Goal: Navigation & Orientation: Find specific page/section

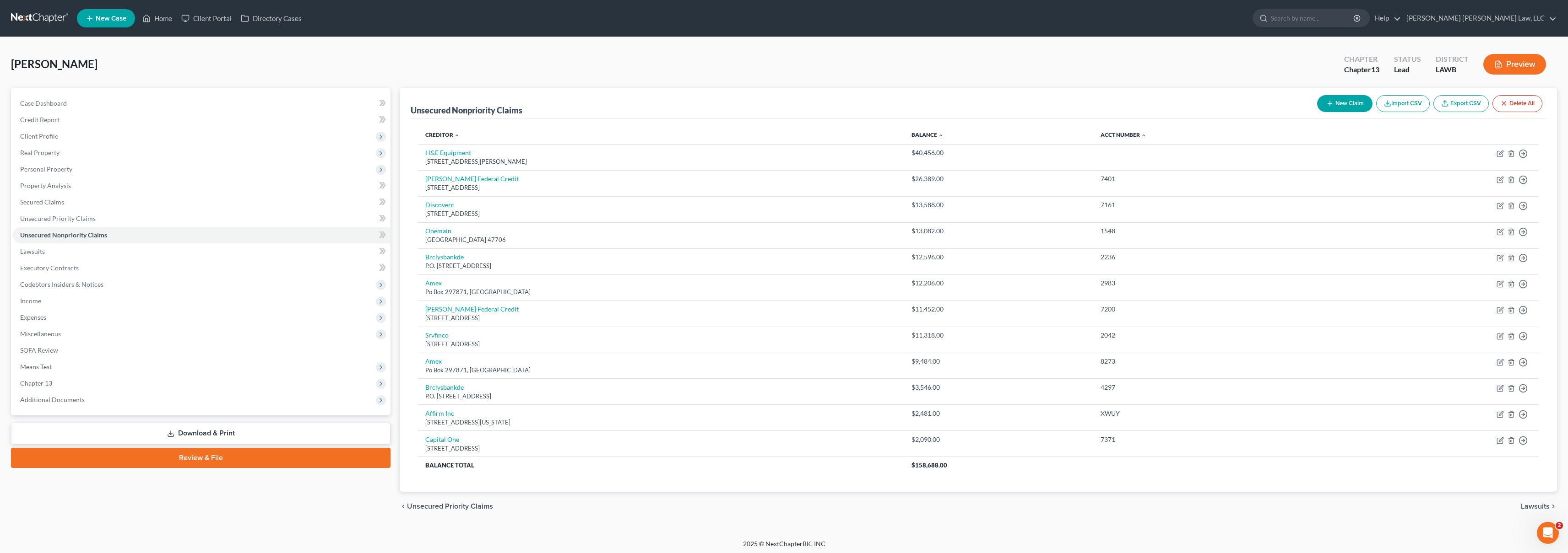
click at [36, 22] on link at bounding box center [40, 18] width 58 height 17
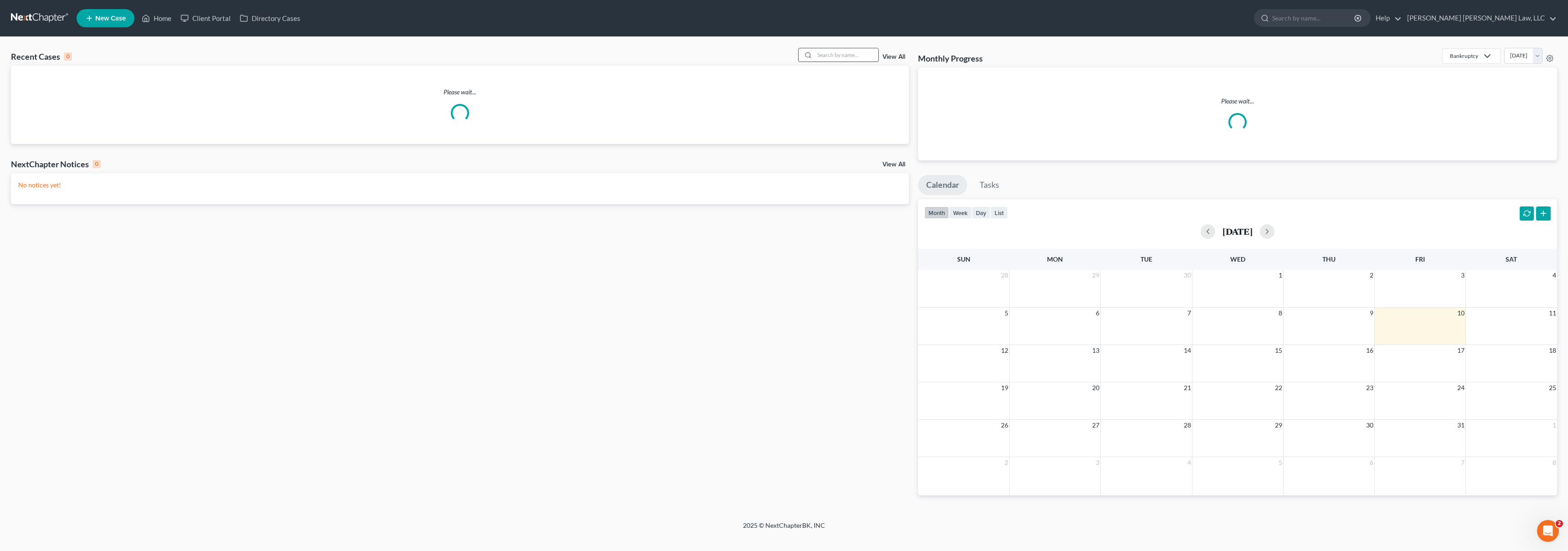
click at [832, 56] on input "search" at bounding box center [846, 55] width 64 height 13
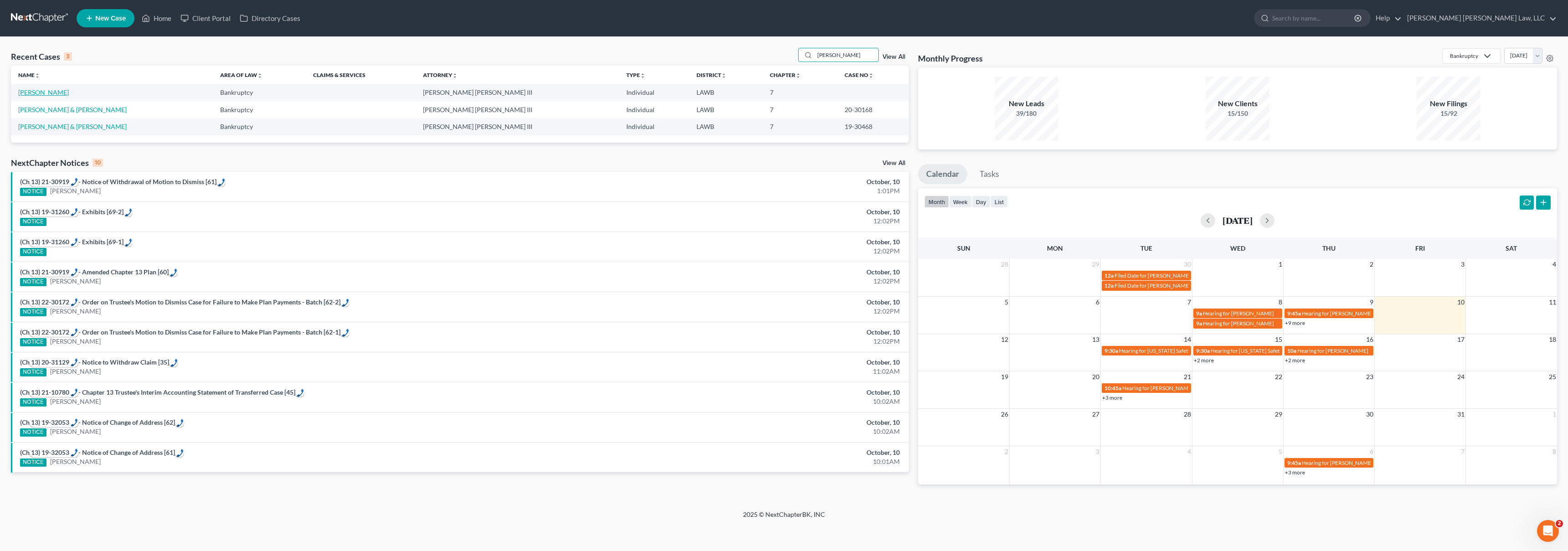
type input "[PERSON_NAME]"
click at [48, 89] on link "[PERSON_NAME]" at bounding box center [43, 92] width 51 height 8
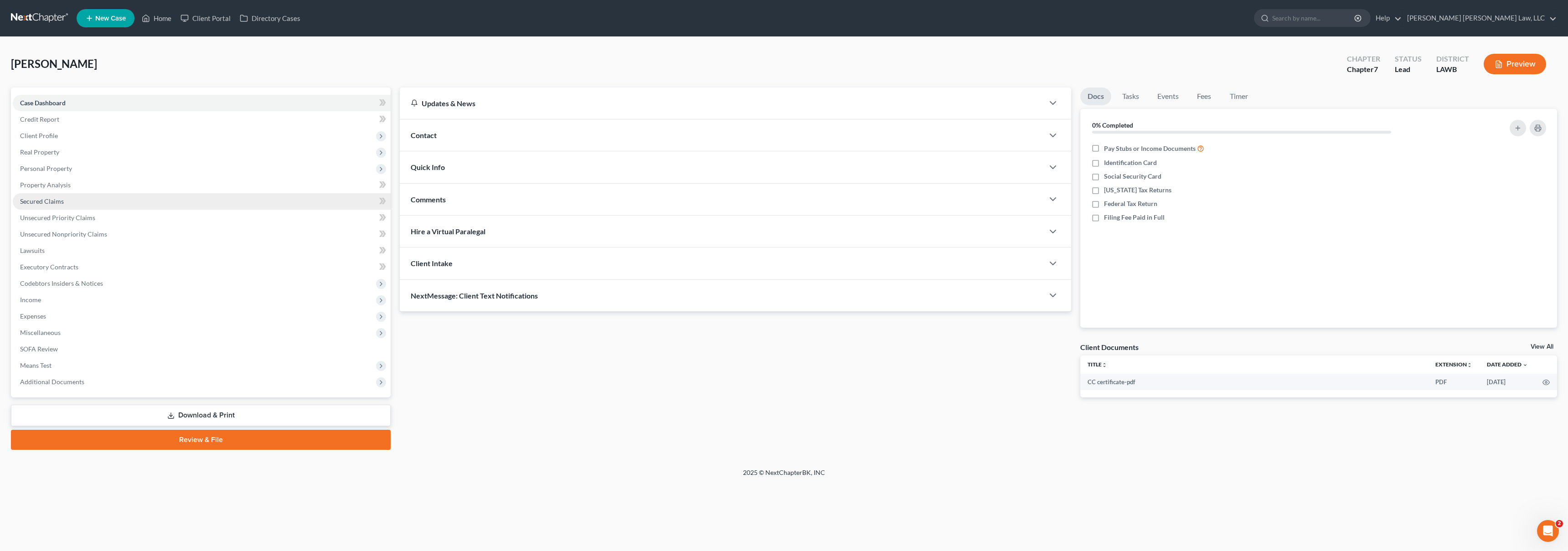
click at [61, 202] on span "Secured Claims" at bounding box center [42, 201] width 44 height 8
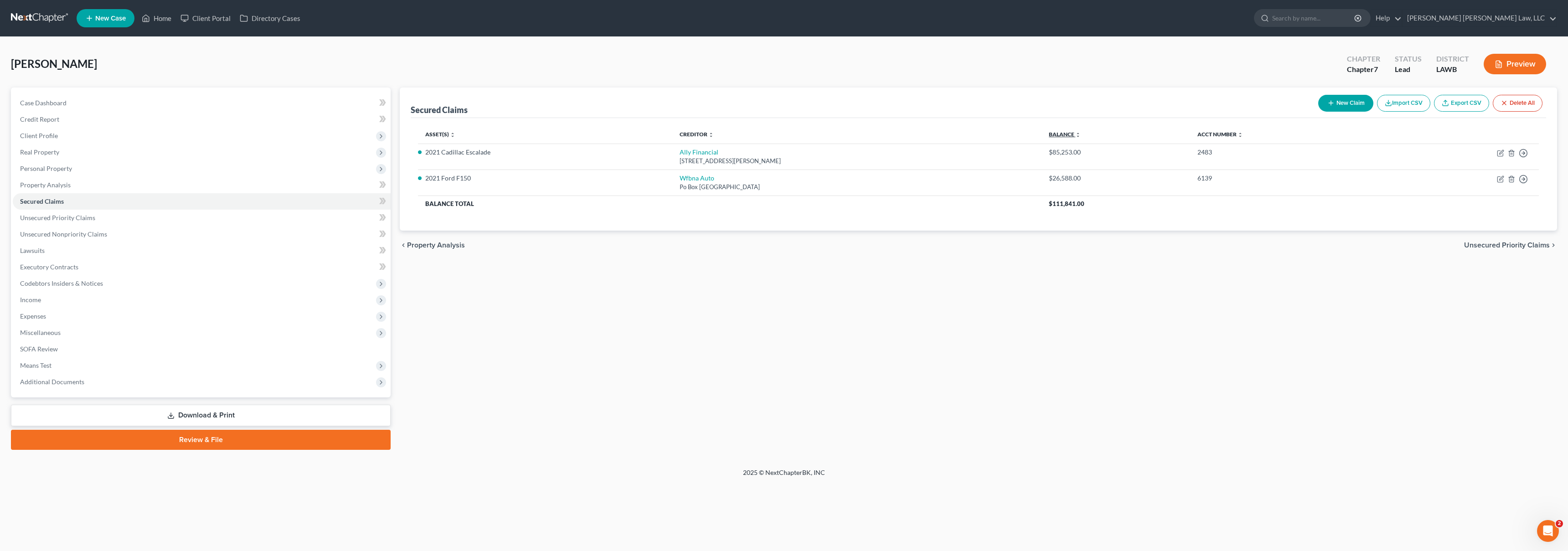
click at [1066, 136] on link "Balance expand_more expand_less unfold_more" at bounding box center [1065, 134] width 32 height 7
click at [53, 121] on span "Credit Report" at bounding box center [39, 119] width 39 height 8
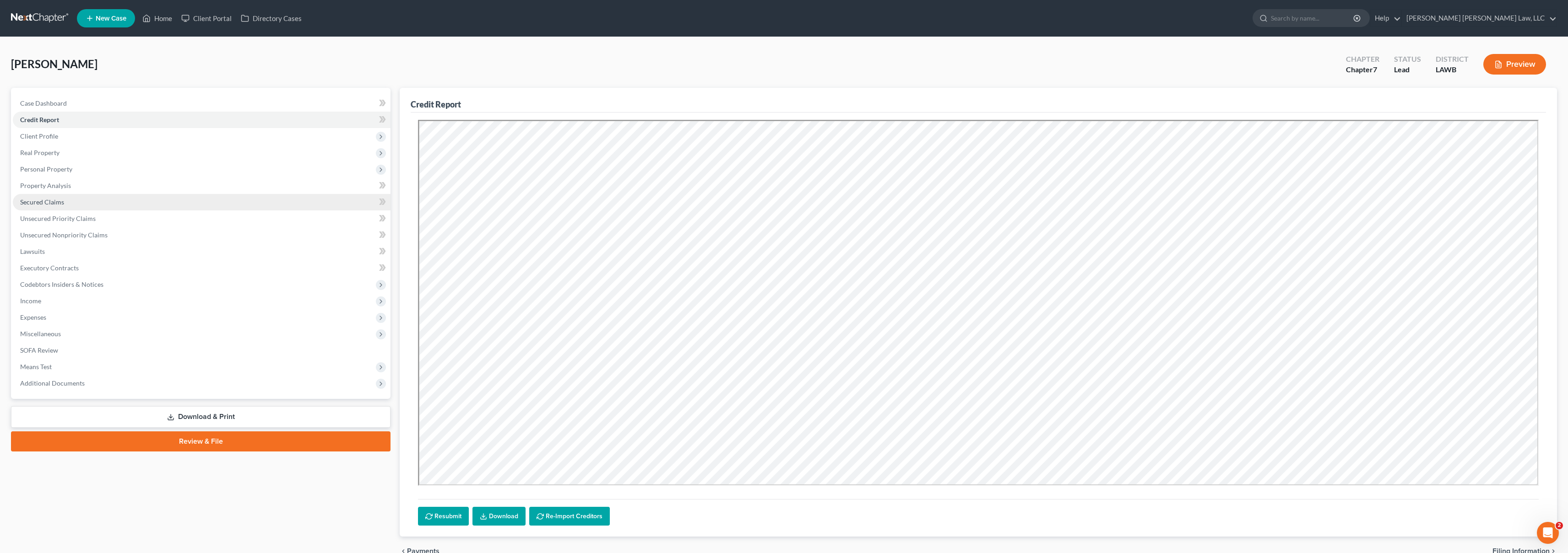
click at [58, 200] on span "Secured Claims" at bounding box center [42, 201] width 44 height 8
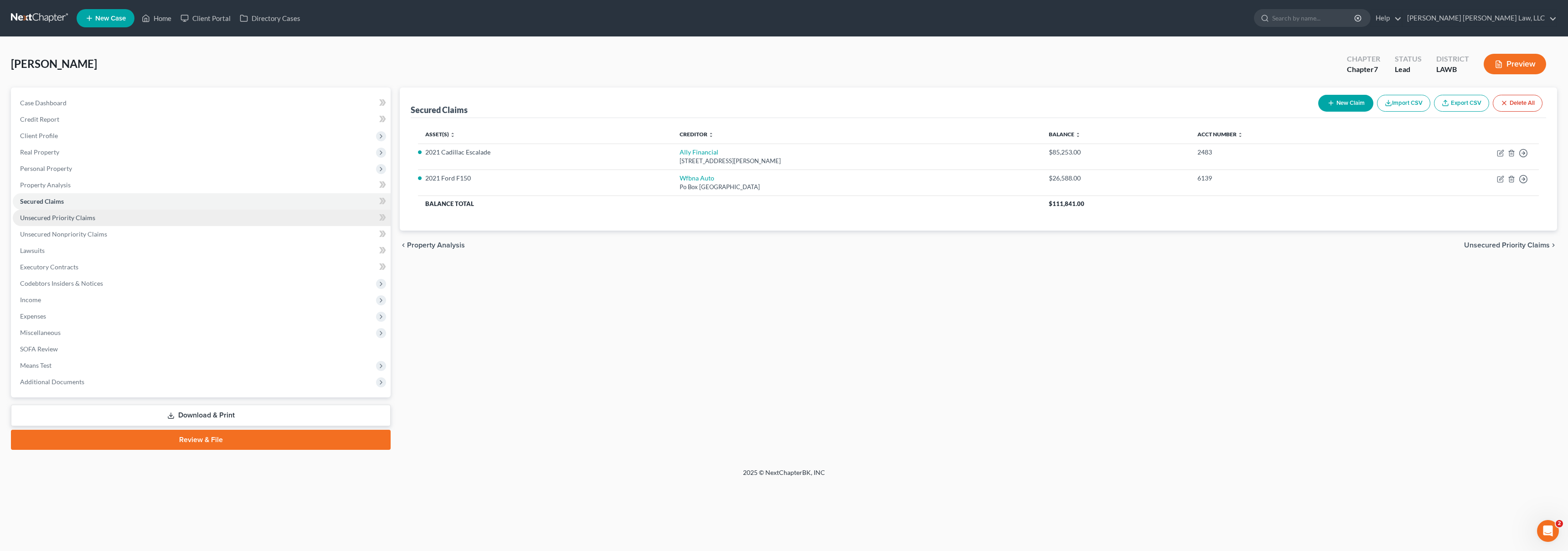
click at [111, 219] on link "Unsecured Priority Claims" at bounding box center [201, 218] width 378 height 17
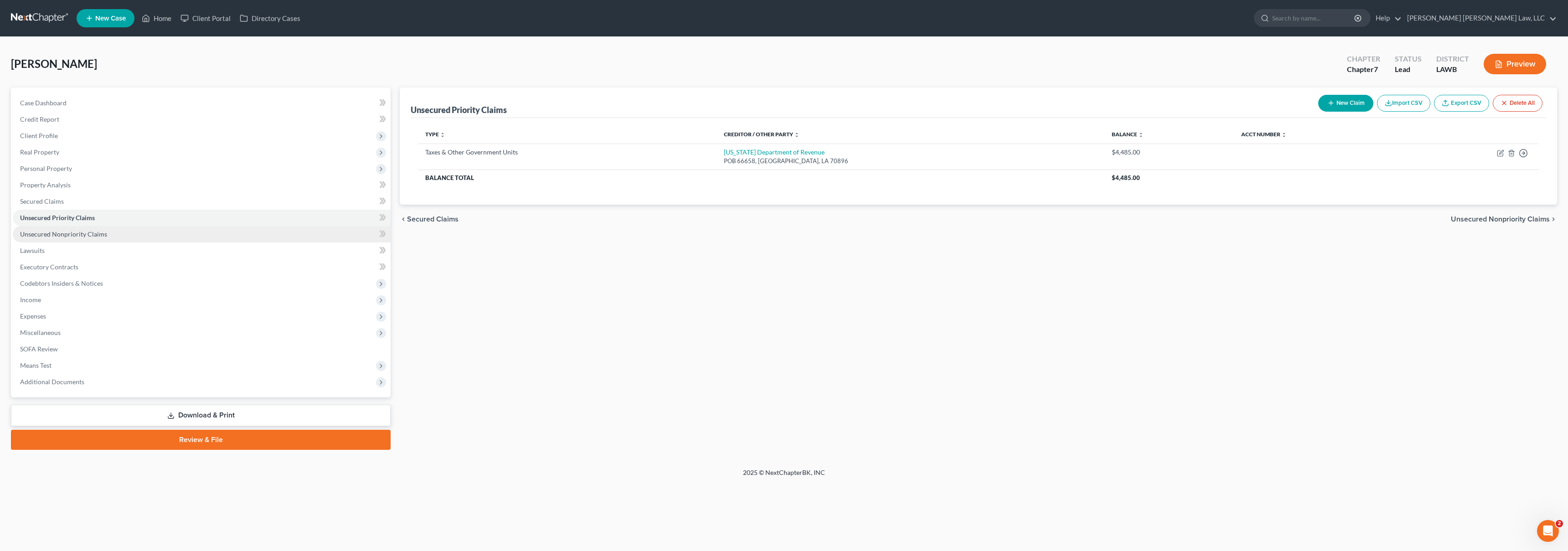
click at [118, 233] on link "Unsecured Nonpriority Claims" at bounding box center [201, 235] width 378 height 17
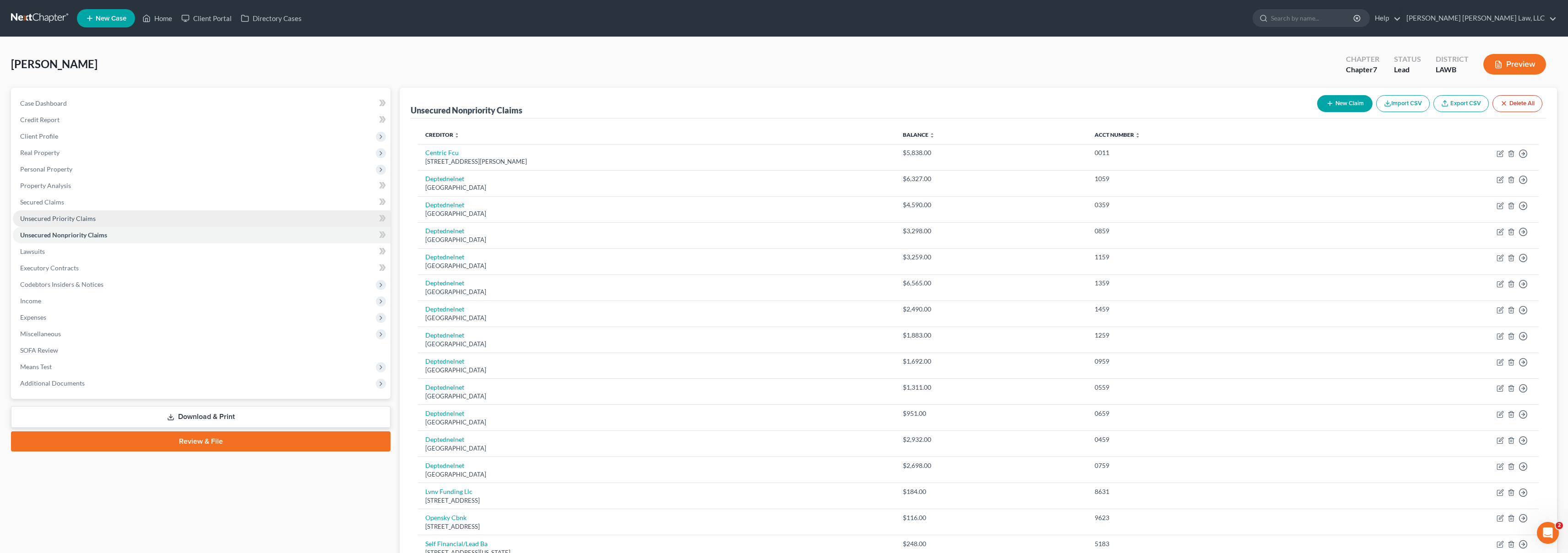
click at [57, 220] on span "Unsecured Priority Claims" at bounding box center [58, 218] width 76 height 8
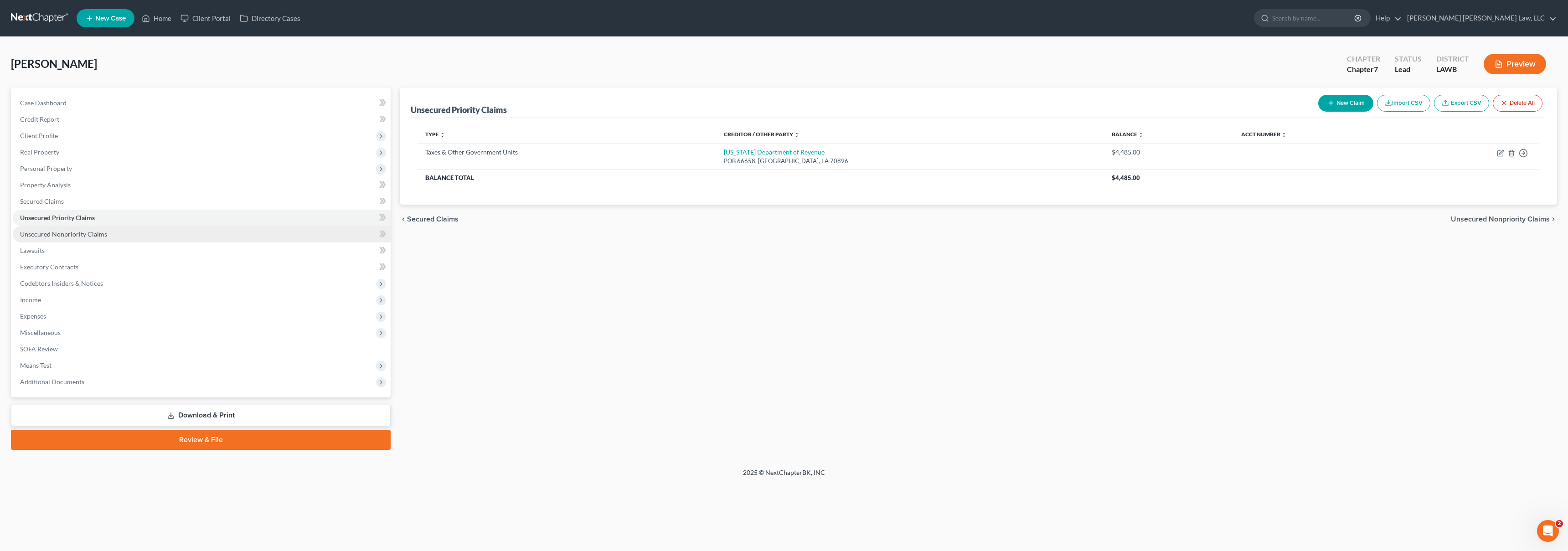
click at [149, 238] on link "Unsecured Nonpriority Claims" at bounding box center [201, 235] width 378 height 17
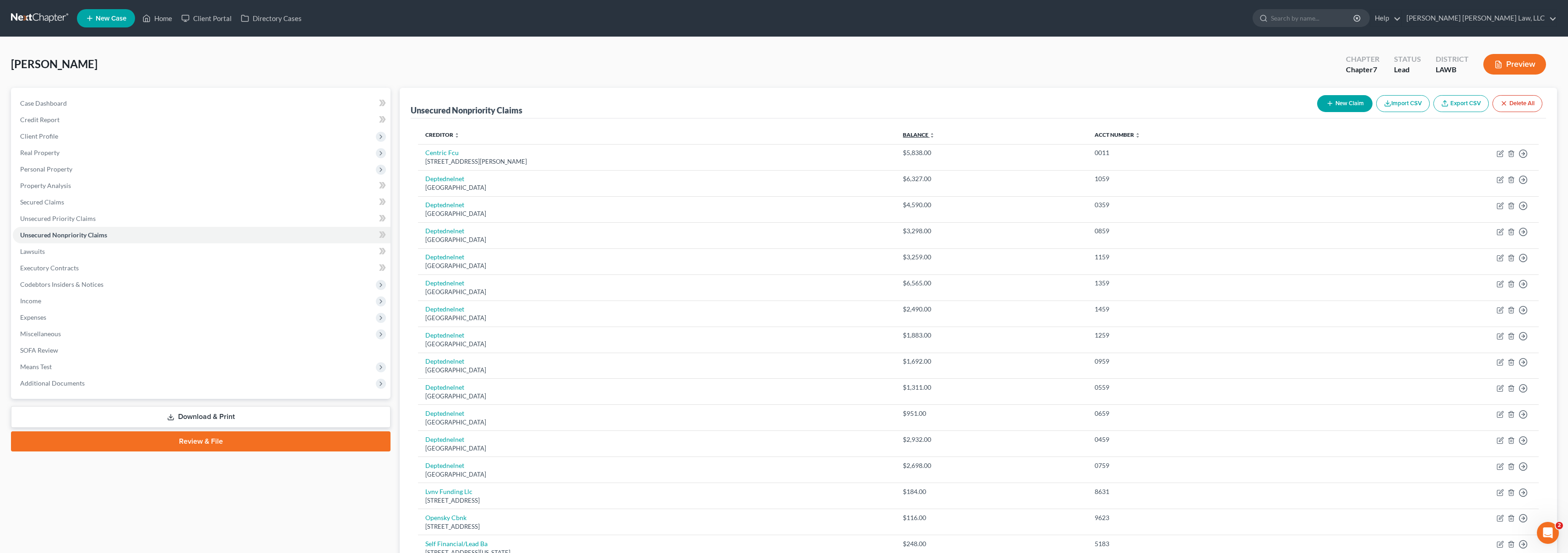
click at [935, 136] on link "Balance expand_more expand_less unfold_more" at bounding box center [919, 135] width 32 height 7
drag, startPoint x: 1025, startPoint y: 201, endPoint x: 986, endPoint y: 205, distance: 39.2
click at [986, 205] on div "$5,838.00" at bounding box center [991, 205] width 177 height 9
drag, startPoint x: 992, startPoint y: 203, endPoint x: 946, endPoint y: 206, distance: 46.1
click at [944, 208] on tr "Centric Fcu [STREET_ADDRESS][PERSON_NAME] $5,838.00 0011 Move to D Move to E Mo…" at bounding box center [978, 210] width 1120 height 26
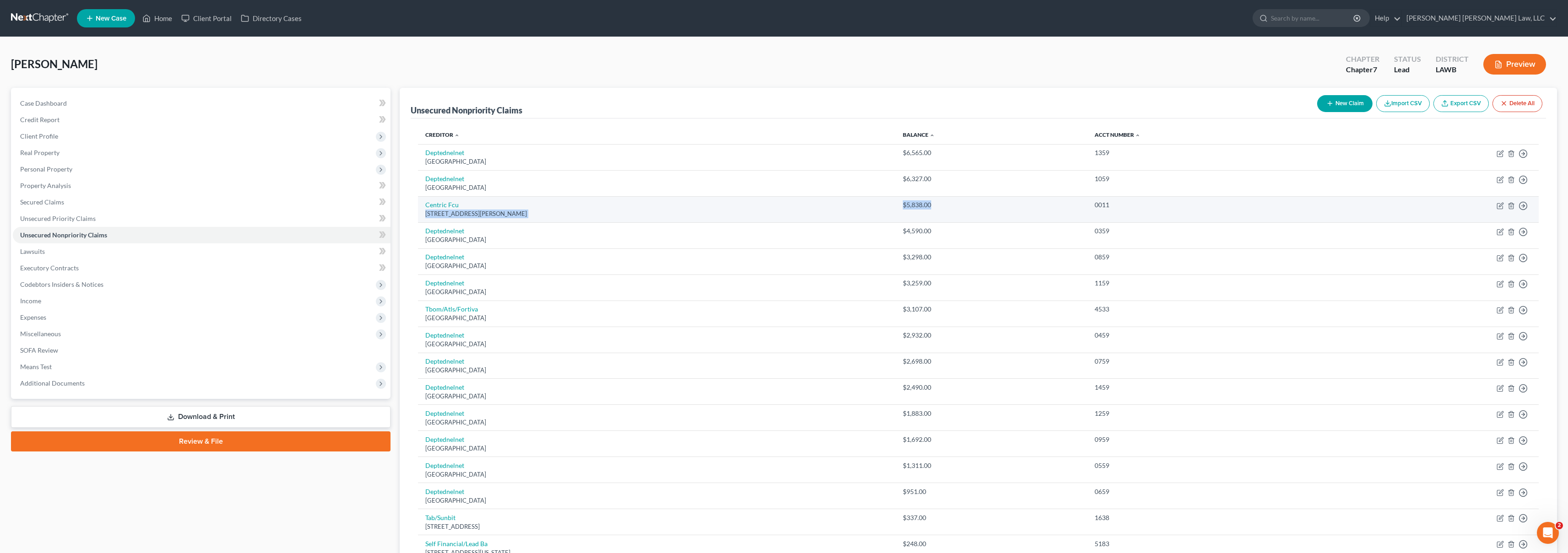
click at [1018, 206] on div "$5,838.00" at bounding box center [991, 205] width 177 height 9
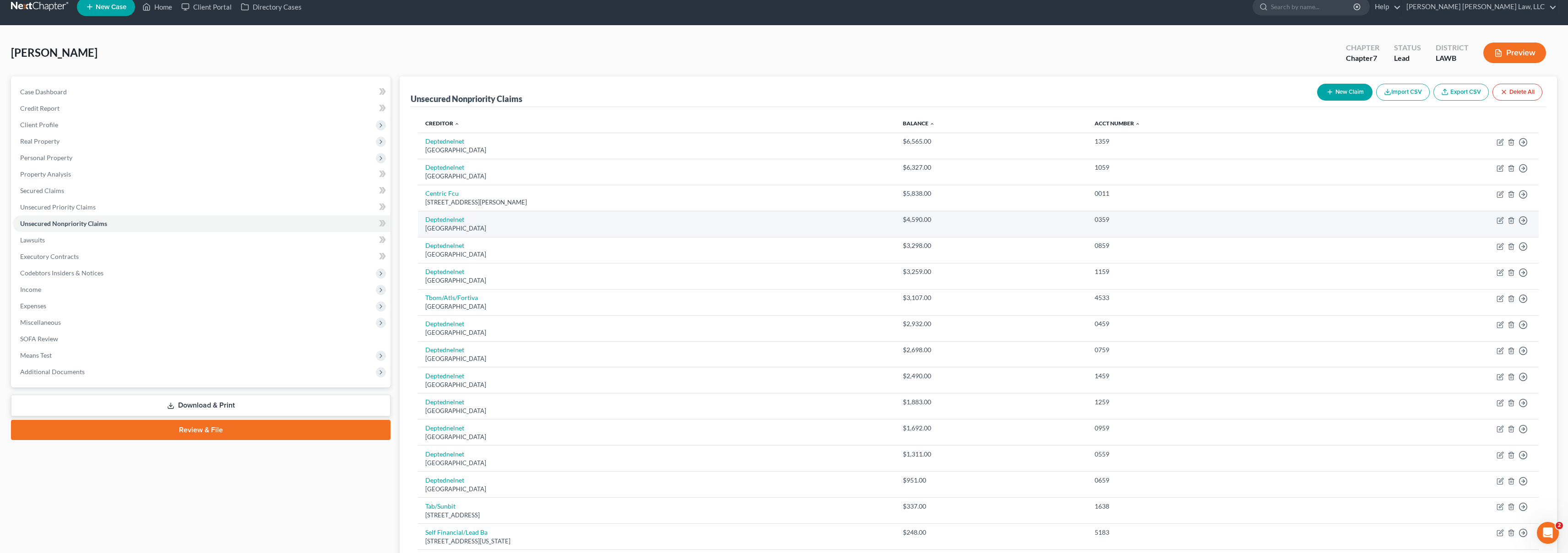
scroll to position [56, 0]
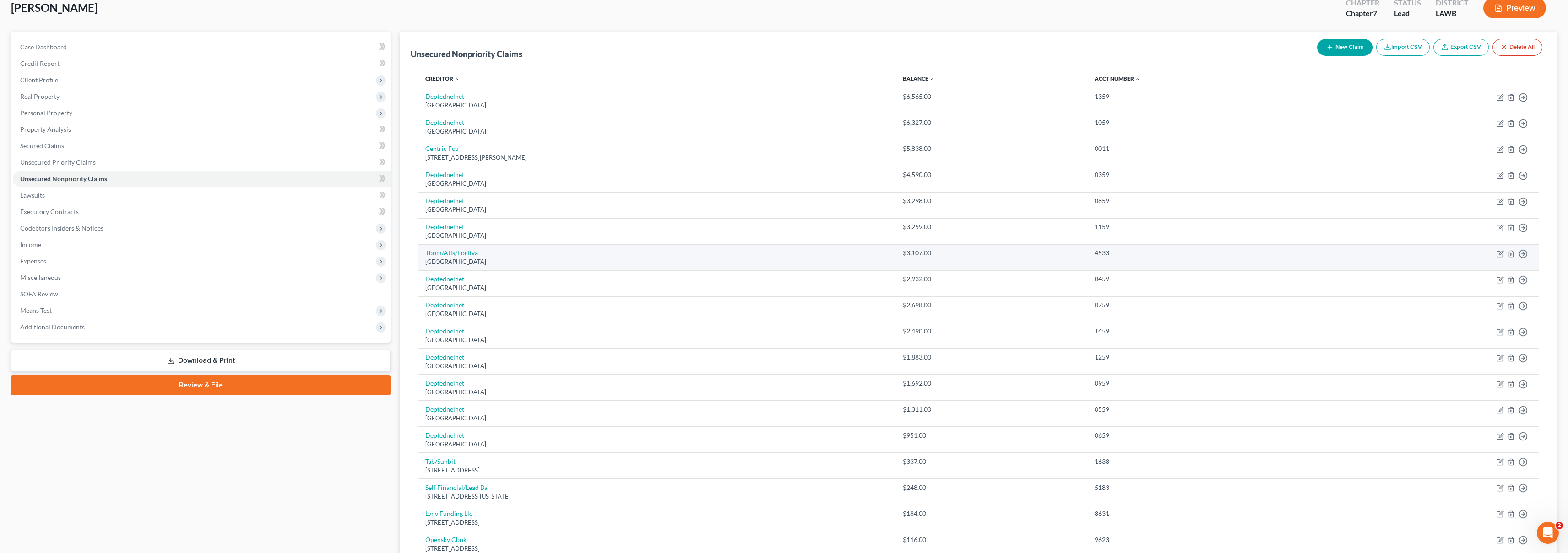
drag, startPoint x: 1005, startPoint y: 251, endPoint x: 925, endPoint y: 258, distance: 80.3
click at [925, 258] on tr "Tbom/Atls/[GEOGRAPHIC_DATA] $3,107.00 4533 Move to D Move to E Move to G Move t…" at bounding box center [978, 258] width 1120 height 26
click at [959, 249] on div "$3,107.00" at bounding box center [991, 253] width 177 height 9
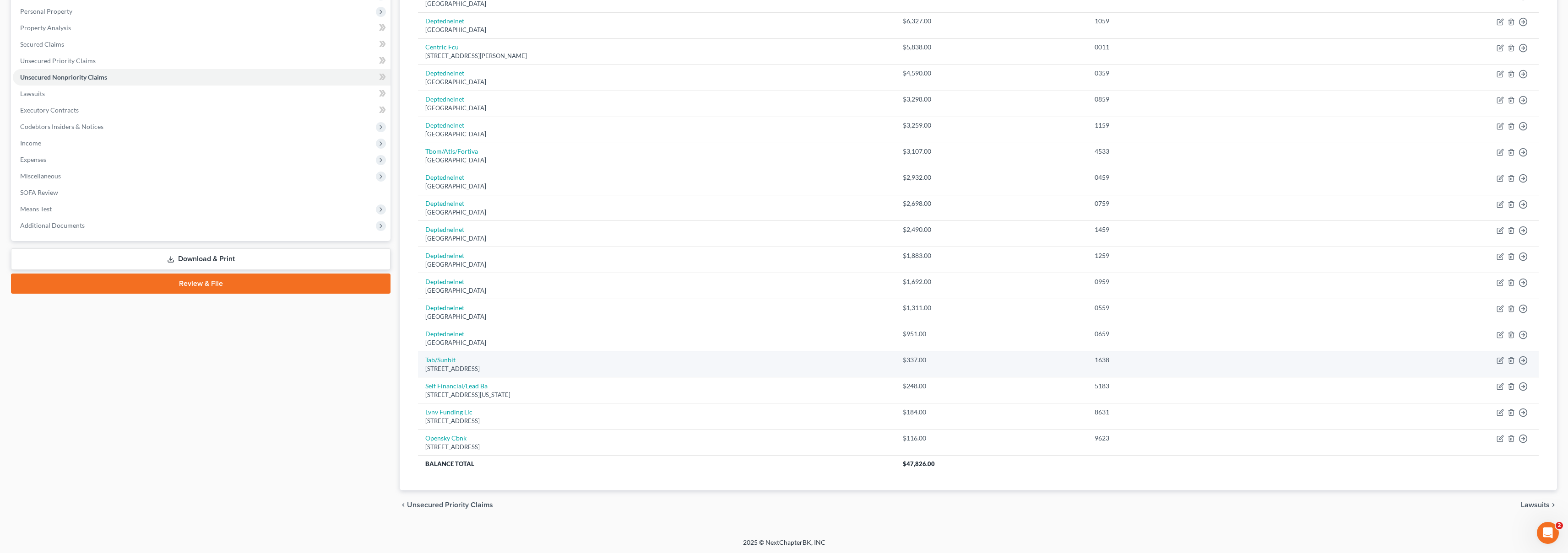
scroll to position [159, 0]
drag, startPoint x: 1012, startPoint y: 358, endPoint x: 933, endPoint y: 358, distance: 79.0
click at [933, 358] on tr "Tab/Sunbit [STREET_ADDRESS] $337.00 1638 Move to D Move to E Move to G Move to …" at bounding box center [978, 363] width 1120 height 26
drag, startPoint x: 1019, startPoint y: 384, endPoint x: 923, endPoint y: 391, distance: 96.3
click at [925, 390] on tr "Self Financial/Lead [GEOGRAPHIC_DATA][STREET_ADDRESS][US_STATE] $248.00 5183 Mo…" at bounding box center [978, 389] width 1120 height 26
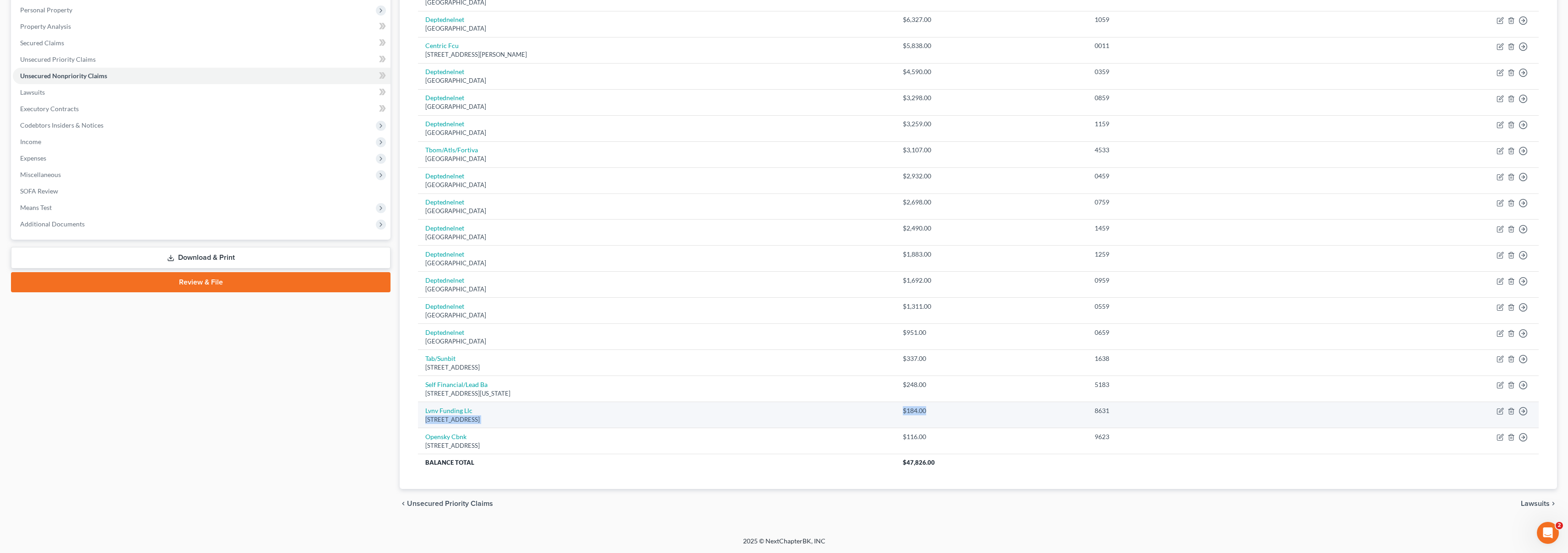
drag, startPoint x: 1032, startPoint y: 420, endPoint x: 932, endPoint y: 413, distance: 100.2
click at [933, 413] on tr "Lvnv Funding [GEOGRAPHIC_DATA][STREET_ADDRESS] $184.00 8631 Move to D Move to E…" at bounding box center [978, 415] width 1120 height 26
drag, startPoint x: 1045, startPoint y: 440, endPoint x: 910, endPoint y: 420, distance: 136.5
click at [916, 425] on tbody "Deptednelnet [GEOGRAPHIC_DATA] $6,565.00 1359 Move to D Move to E Move to G Mov…" at bounding box center [978, 228] width 1120 height 486
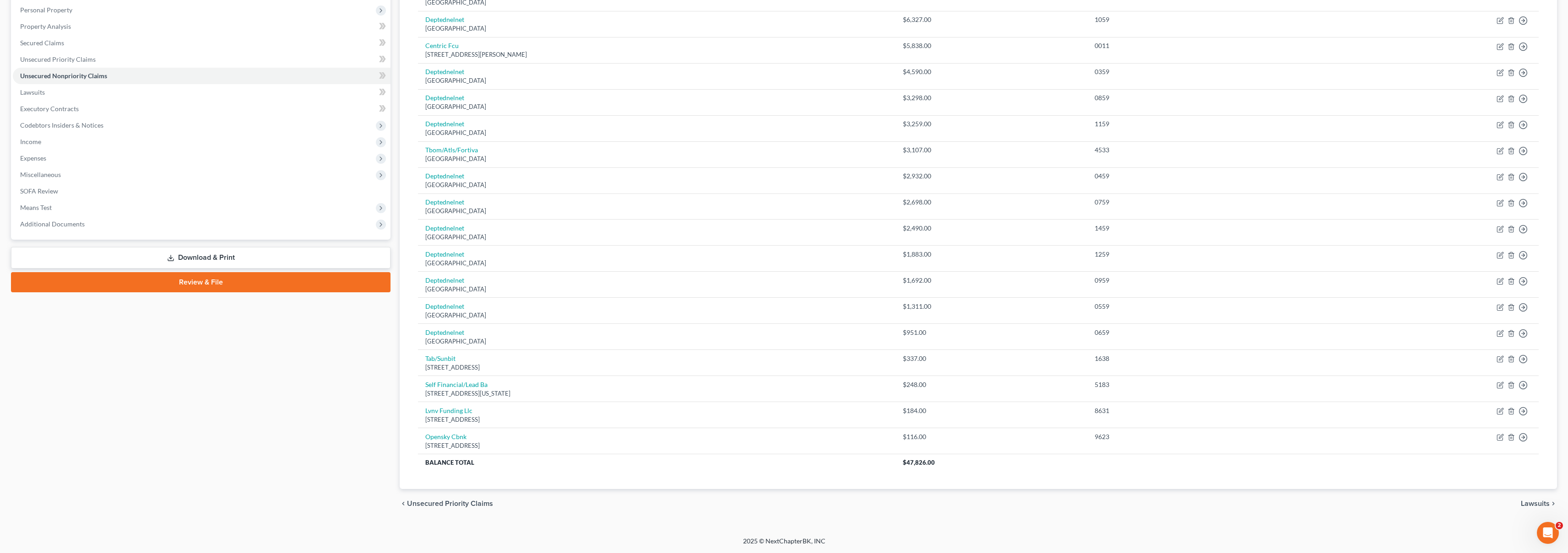
drag, startPoint x: 300, startPoint y: 395, endPoint x: 305, endPoint y: 396, distance: 5.1
click at [300, 394] on div "Case Dashboard Payments Invoices Payments Payments Credit Report Client Profile" at bounding box center [200, 223] width 389 height 590
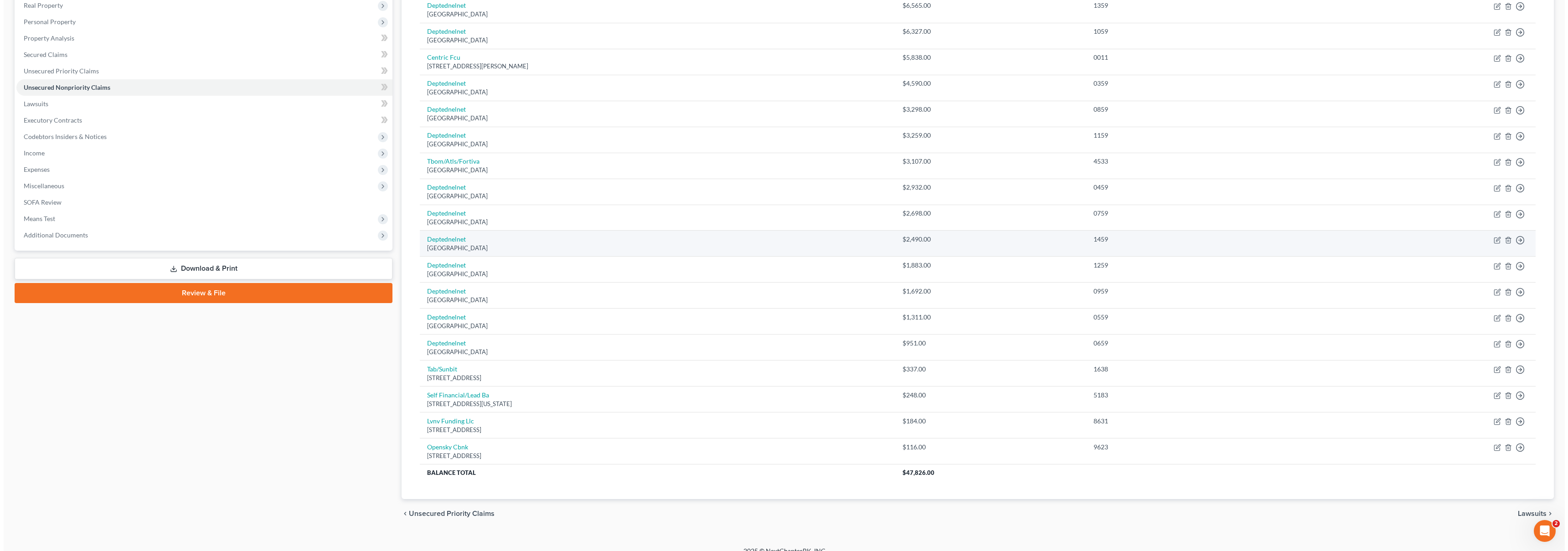
scroll to position [0, 0]
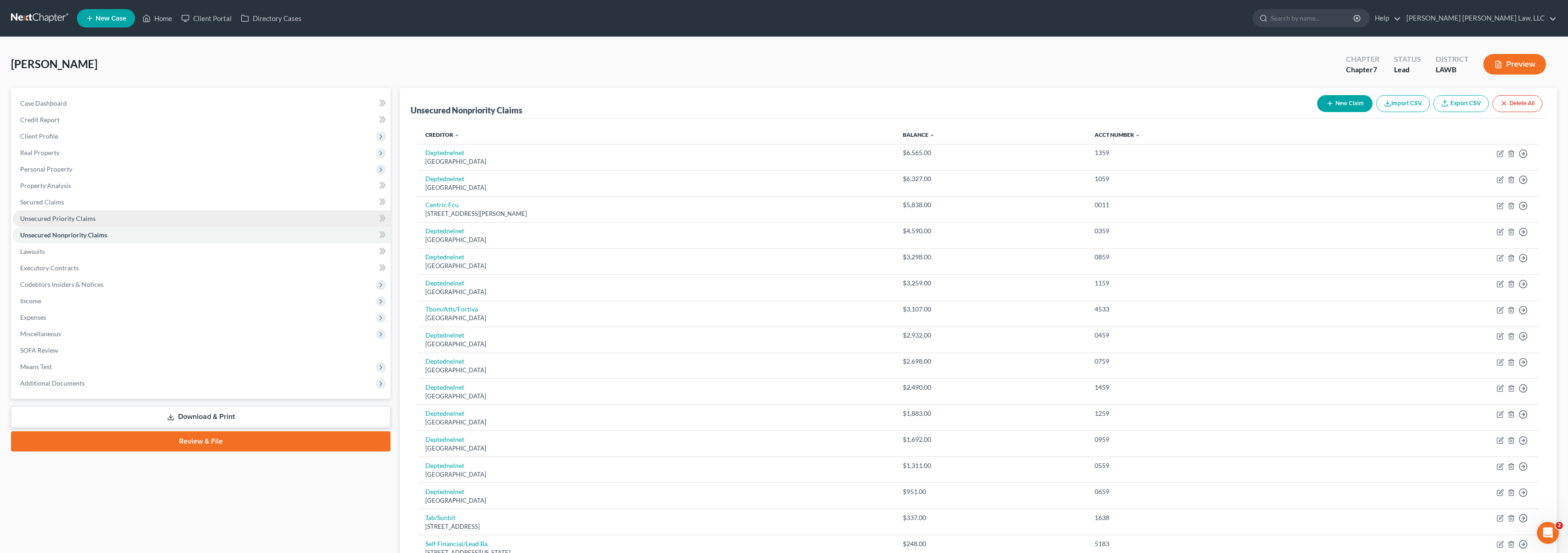
click at [94, 224] on link "Unsecured Priority Claims" at bounding box center [201, 219] width 377 height 17
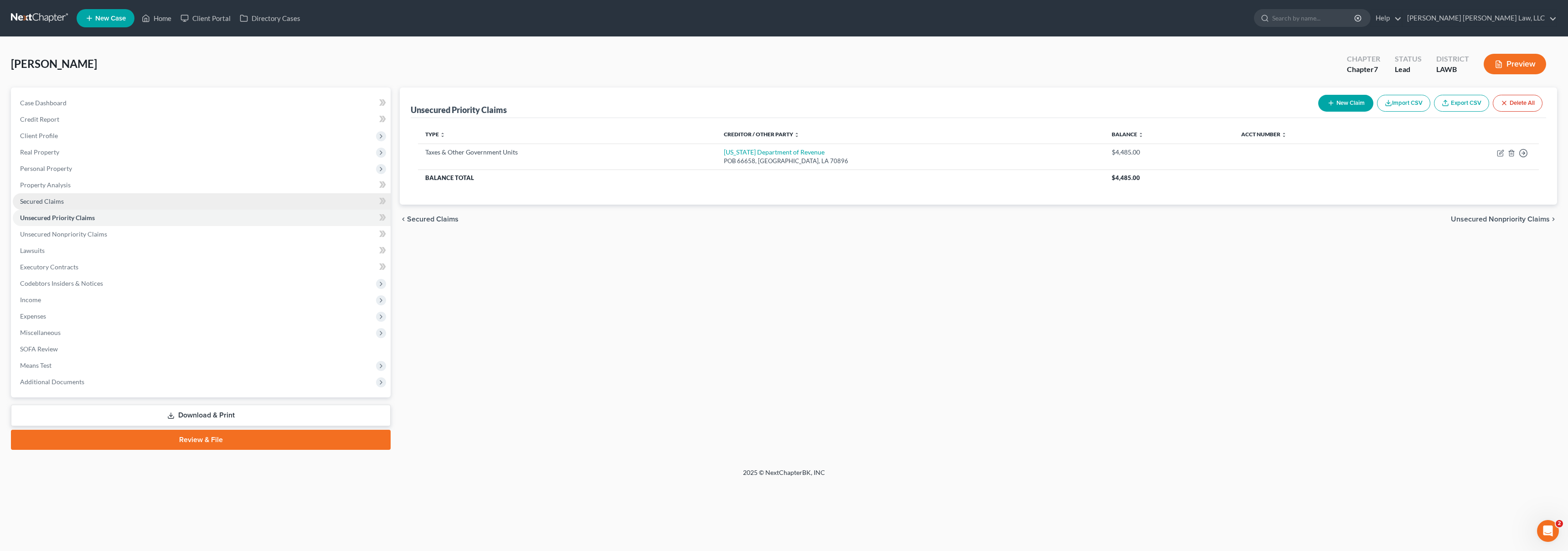
click at [109, 203] on link "Secured Claims" at bounding box center [201, 201] width 378 height 17
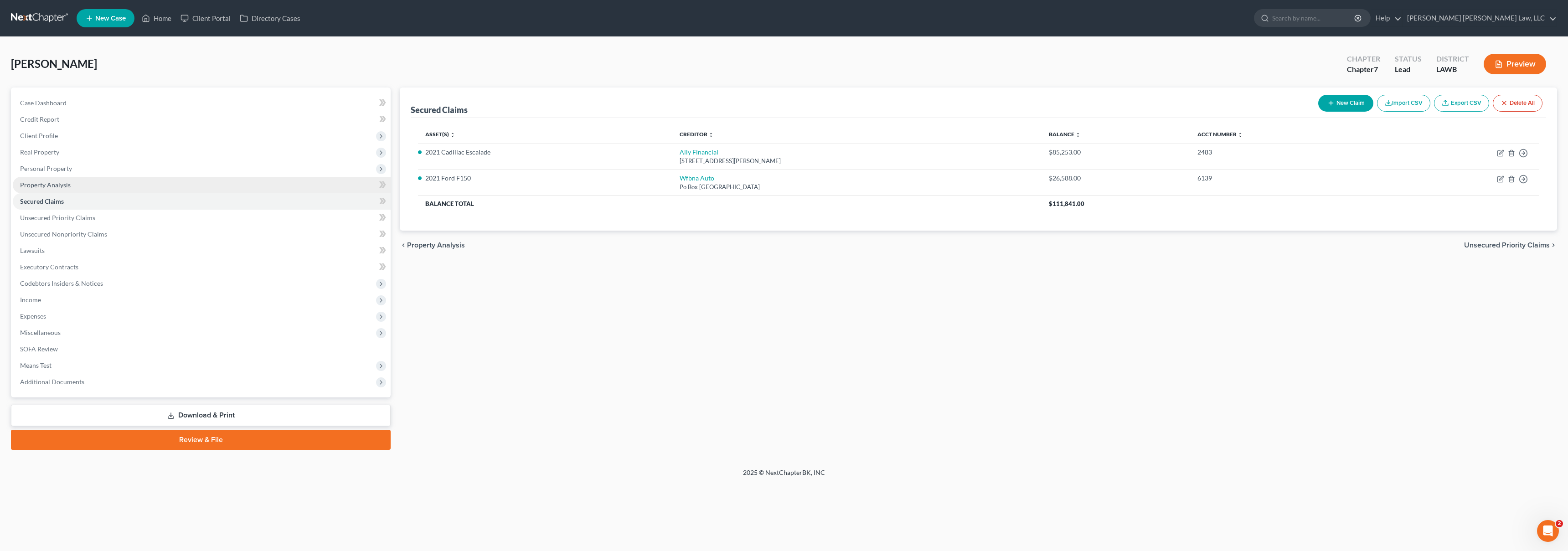
click at [181, 190] on link "Property Analysis" at bounding box center [201, 186] width 378 height 17
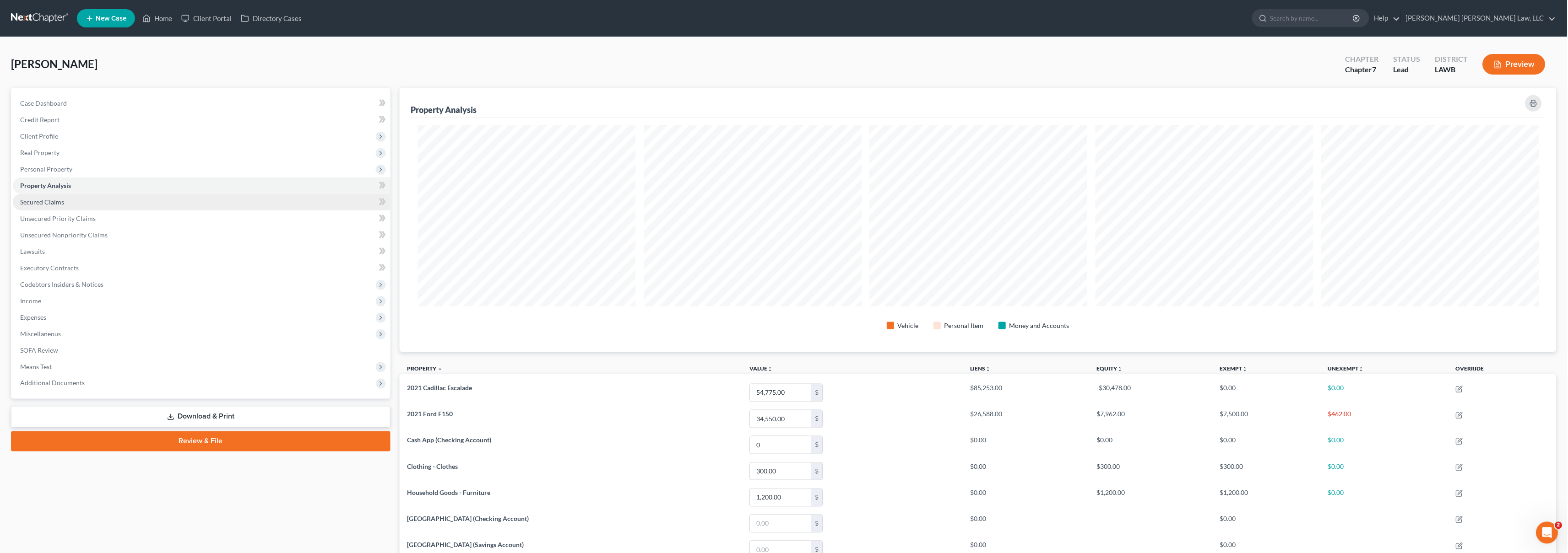
click at [177, 201] on link "Secured Claims" at bounding box center [201, 202] width 377 height 17
